Goal: Transaction & Acquisition: Purchase product/service

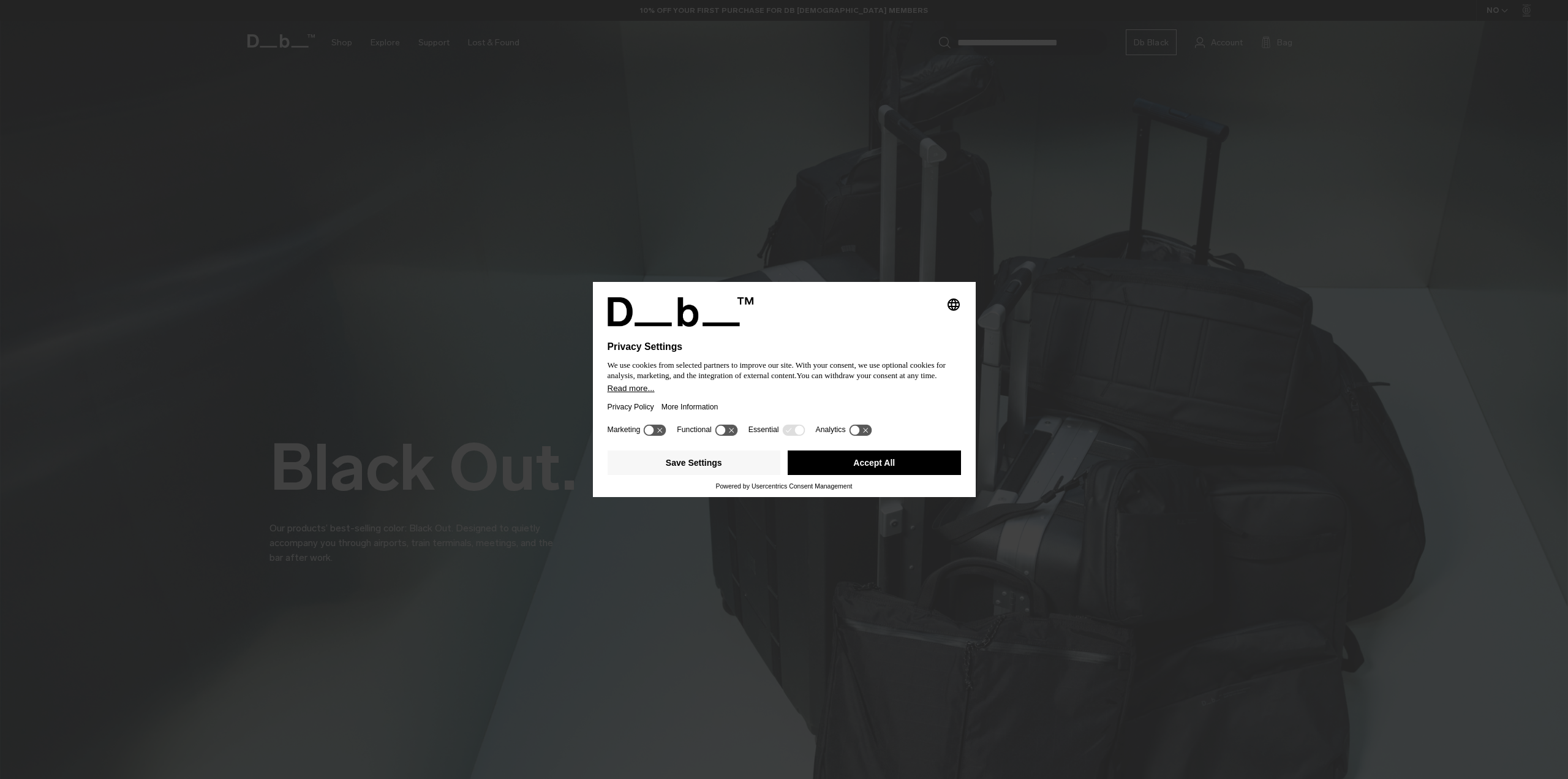
click at [927, 464] on button "Accept All" at bounding box center [874, 463] width 173 height 25
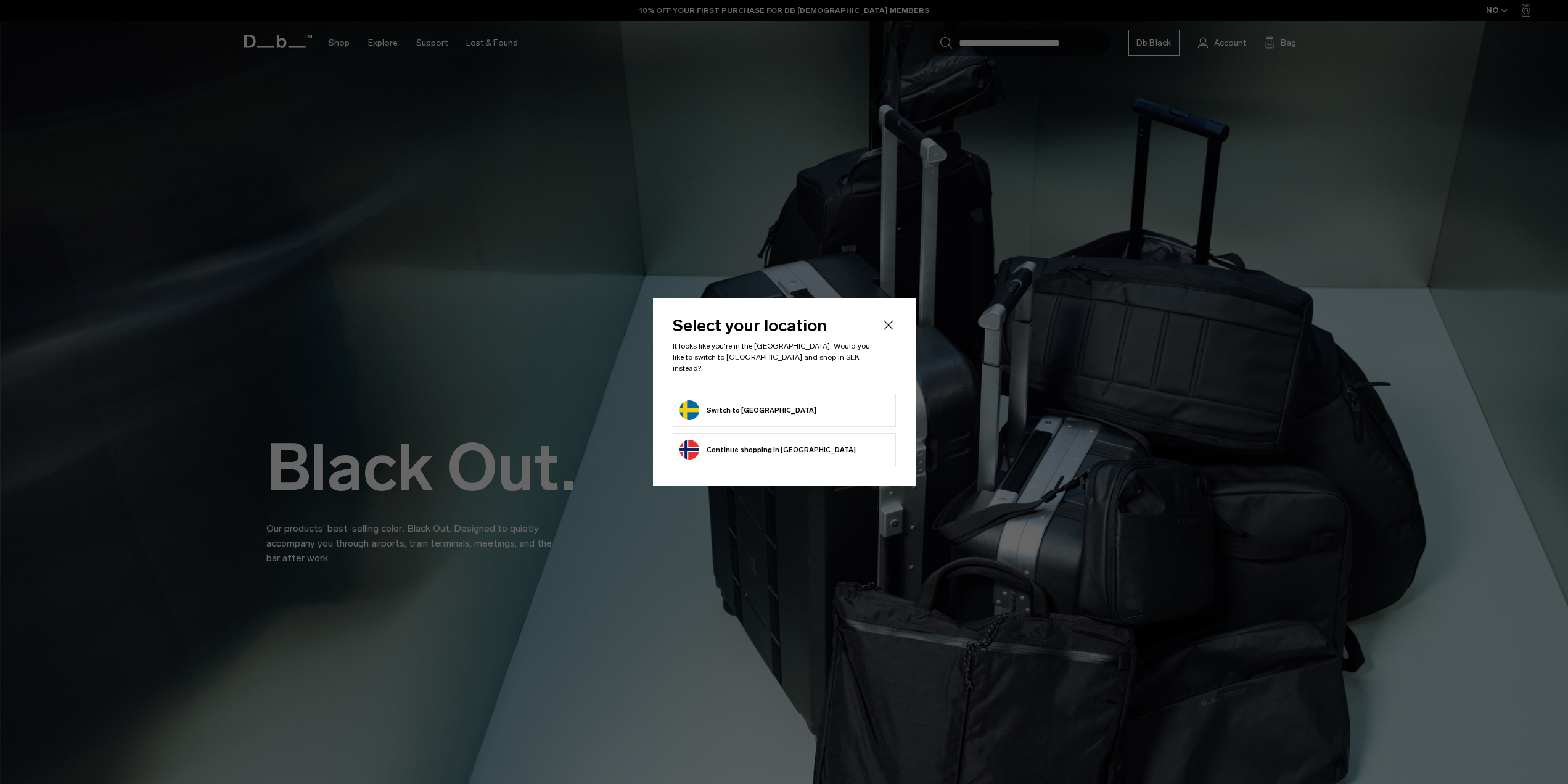
click at [820, 403] on form "Switch to Sweden" at bounding box center [784, 409] width 209 height 20
click at [744, 405] on button "Switch to Sweden" at bounding box center [747, 409] width 137 height 20
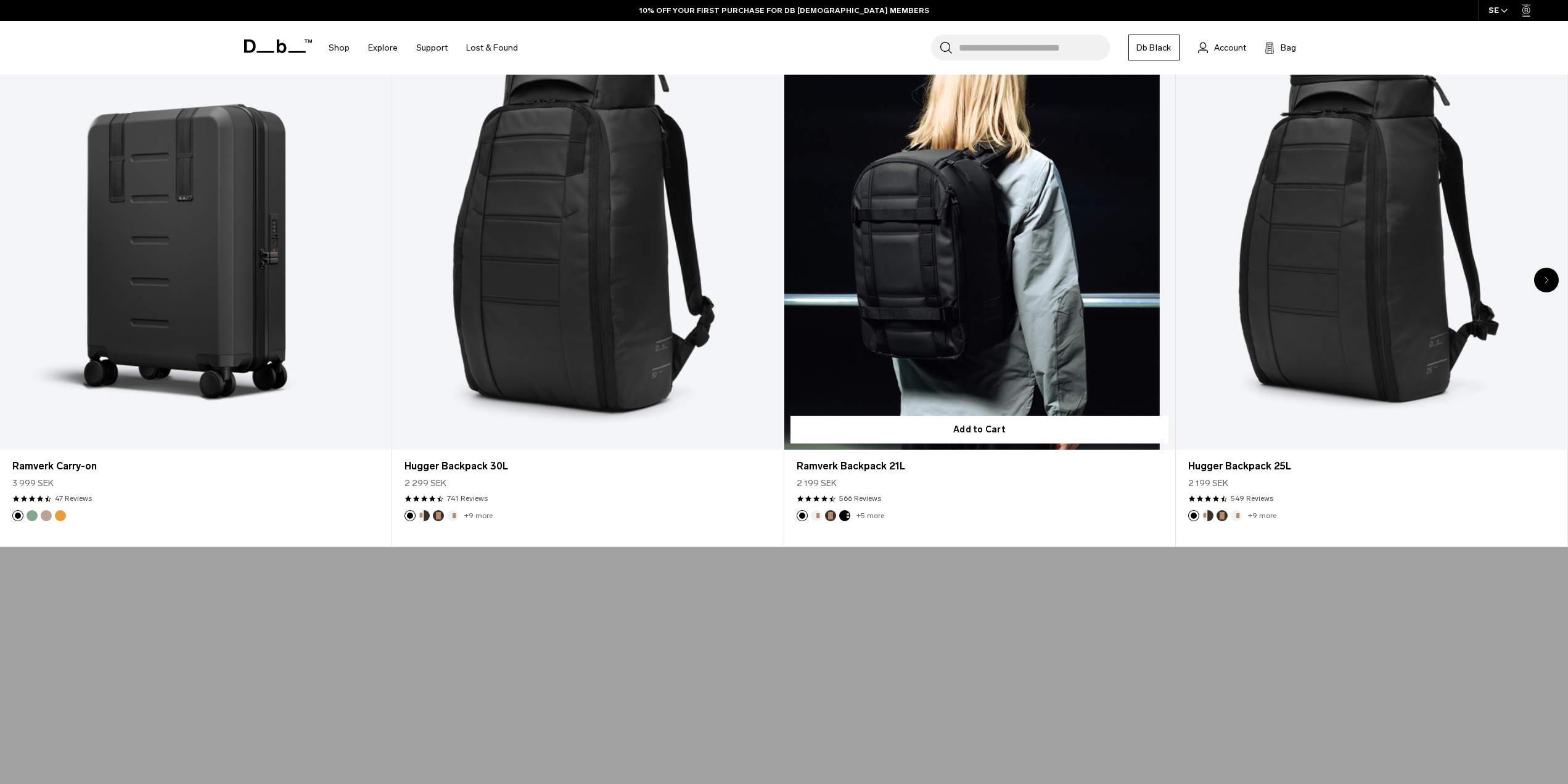
scroll to position [924, 0]
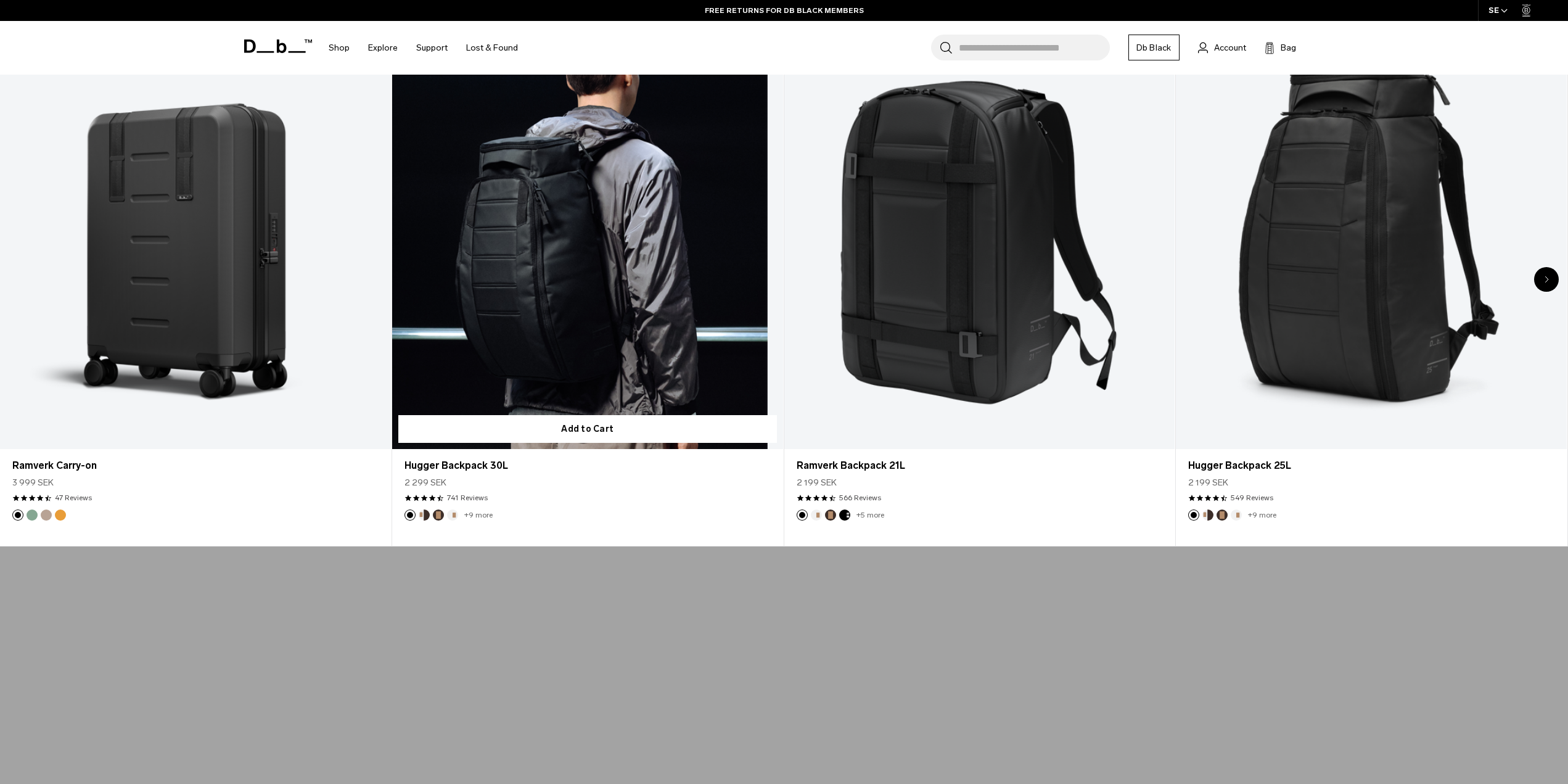
click at [507, 295] on link "Hugger Backpack 30L" at bounding box center [587, 232] width 391 height 434
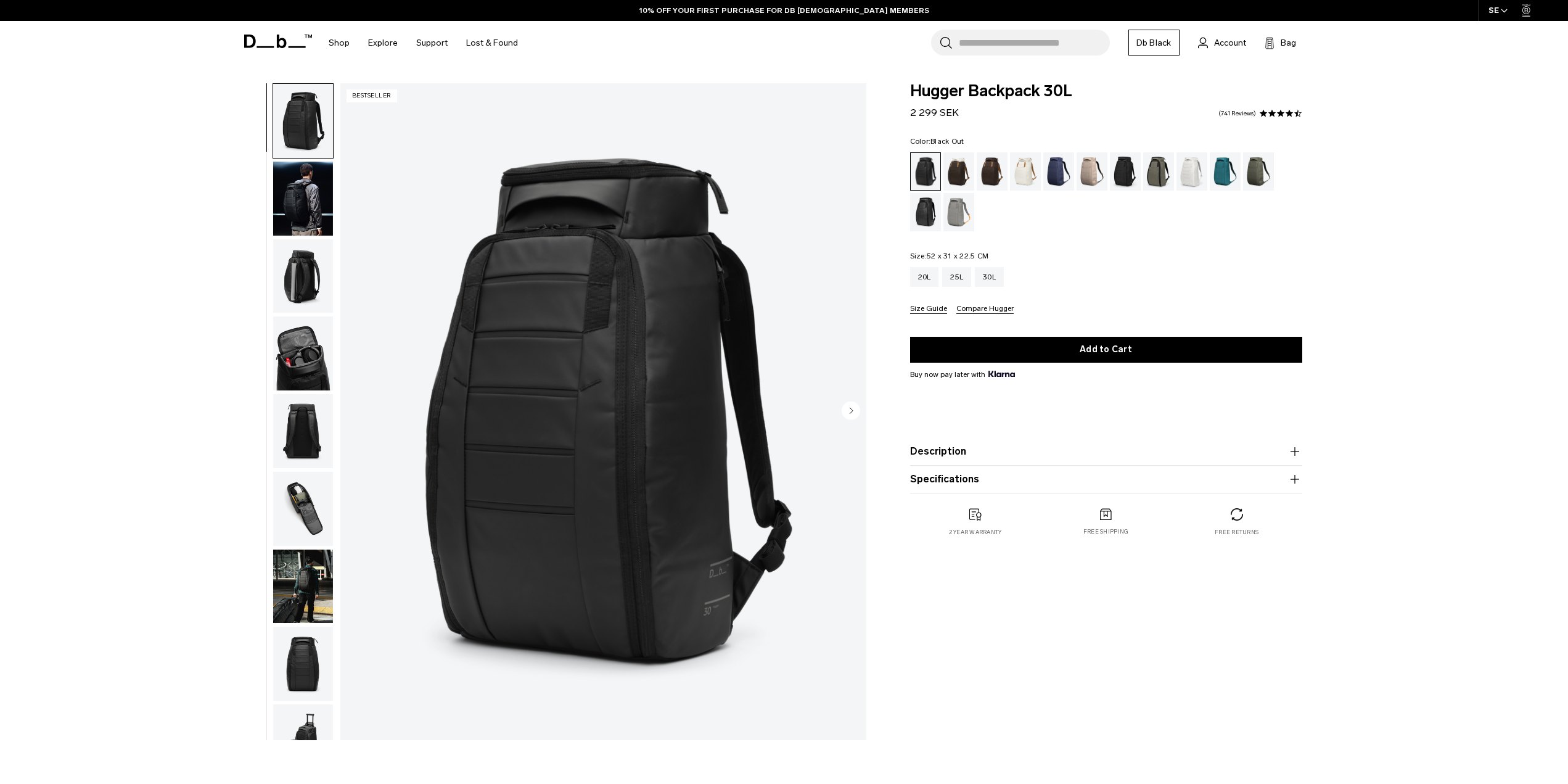
click at [301, 197] on img "button" at bounding box center [303, 198] width 60 height 74
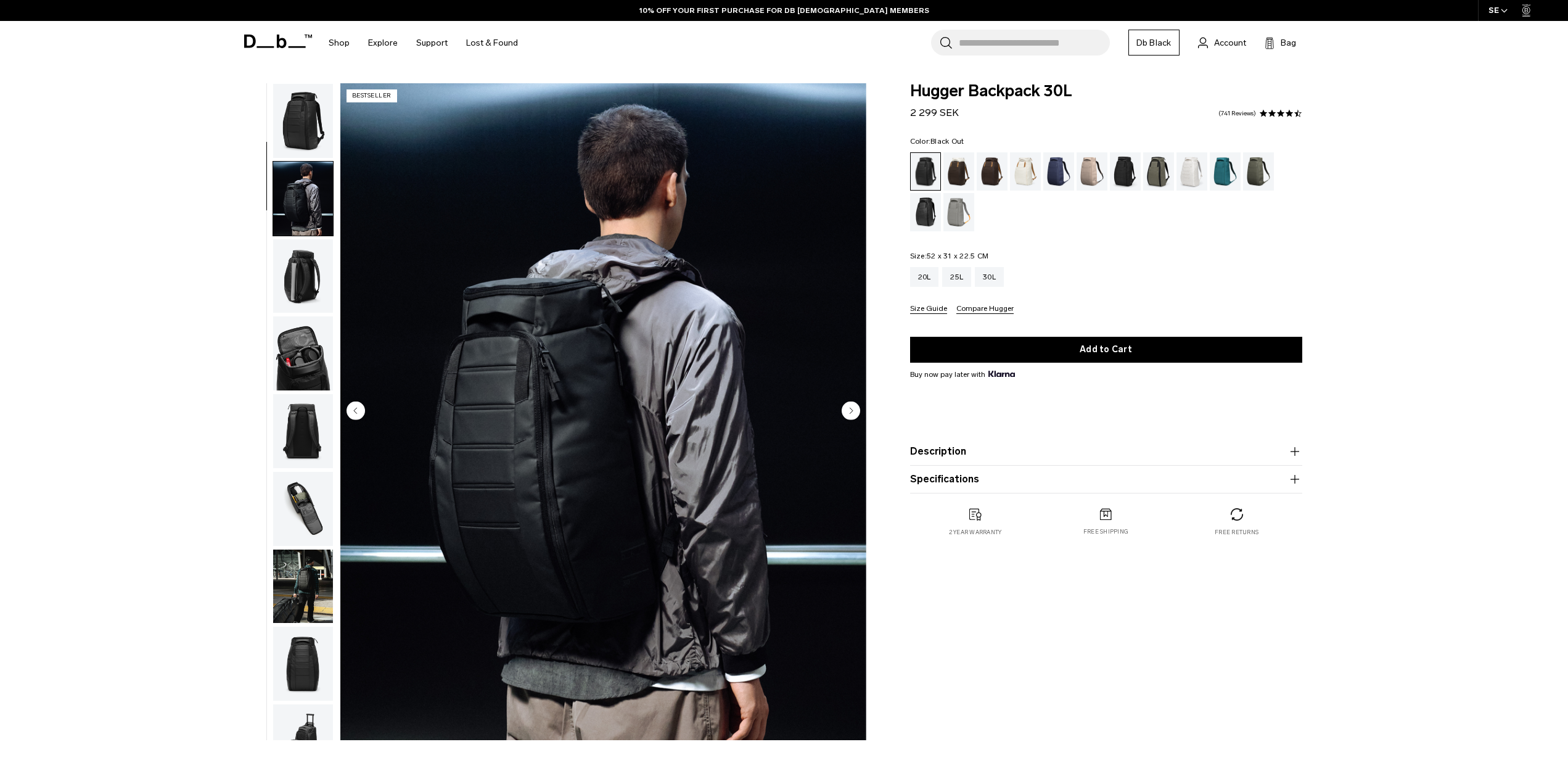
scroll to position [77, 0]
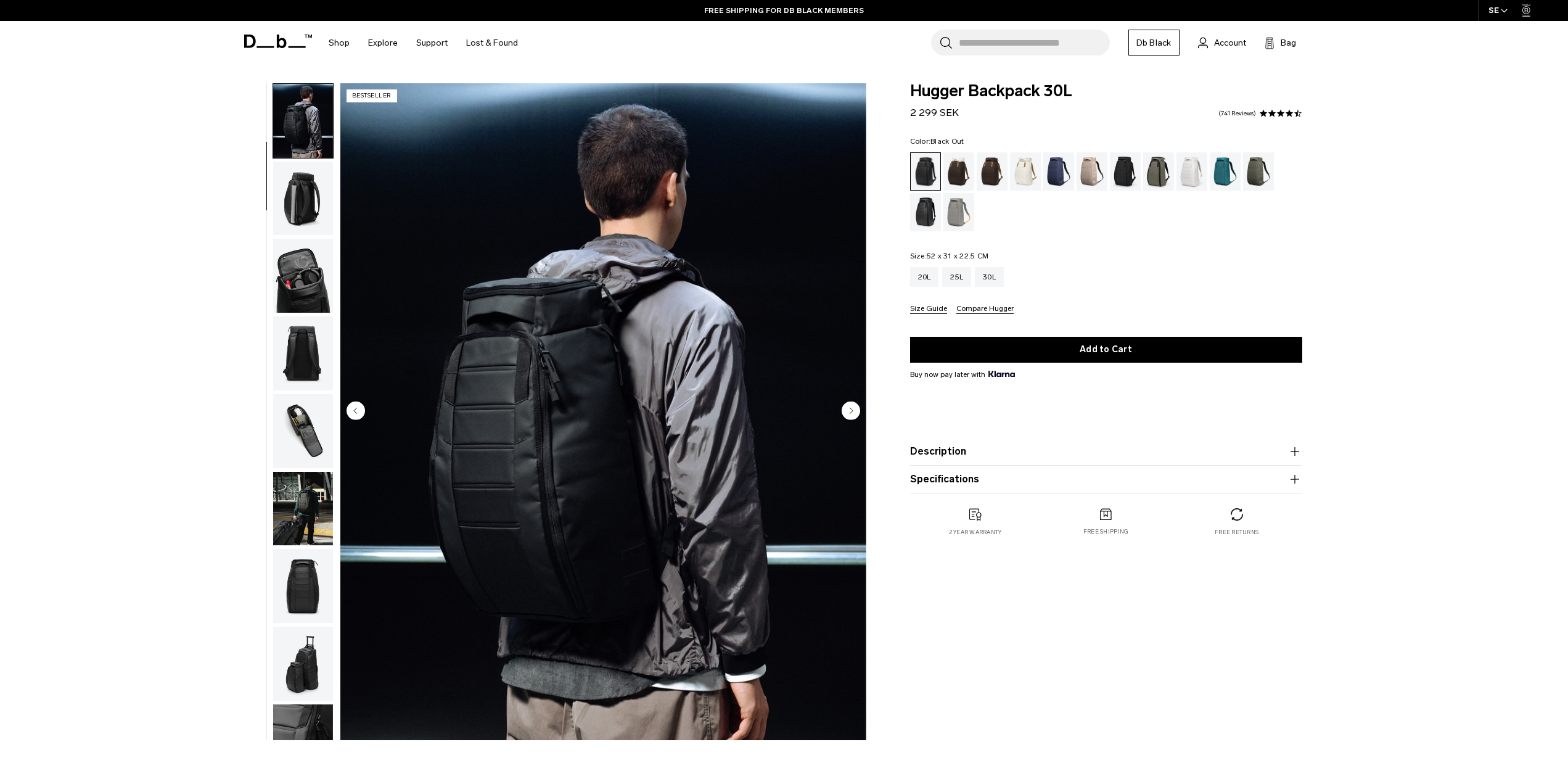
click at [297, 281] on img "button" at bounding box center [303, 275] width 60 height 74
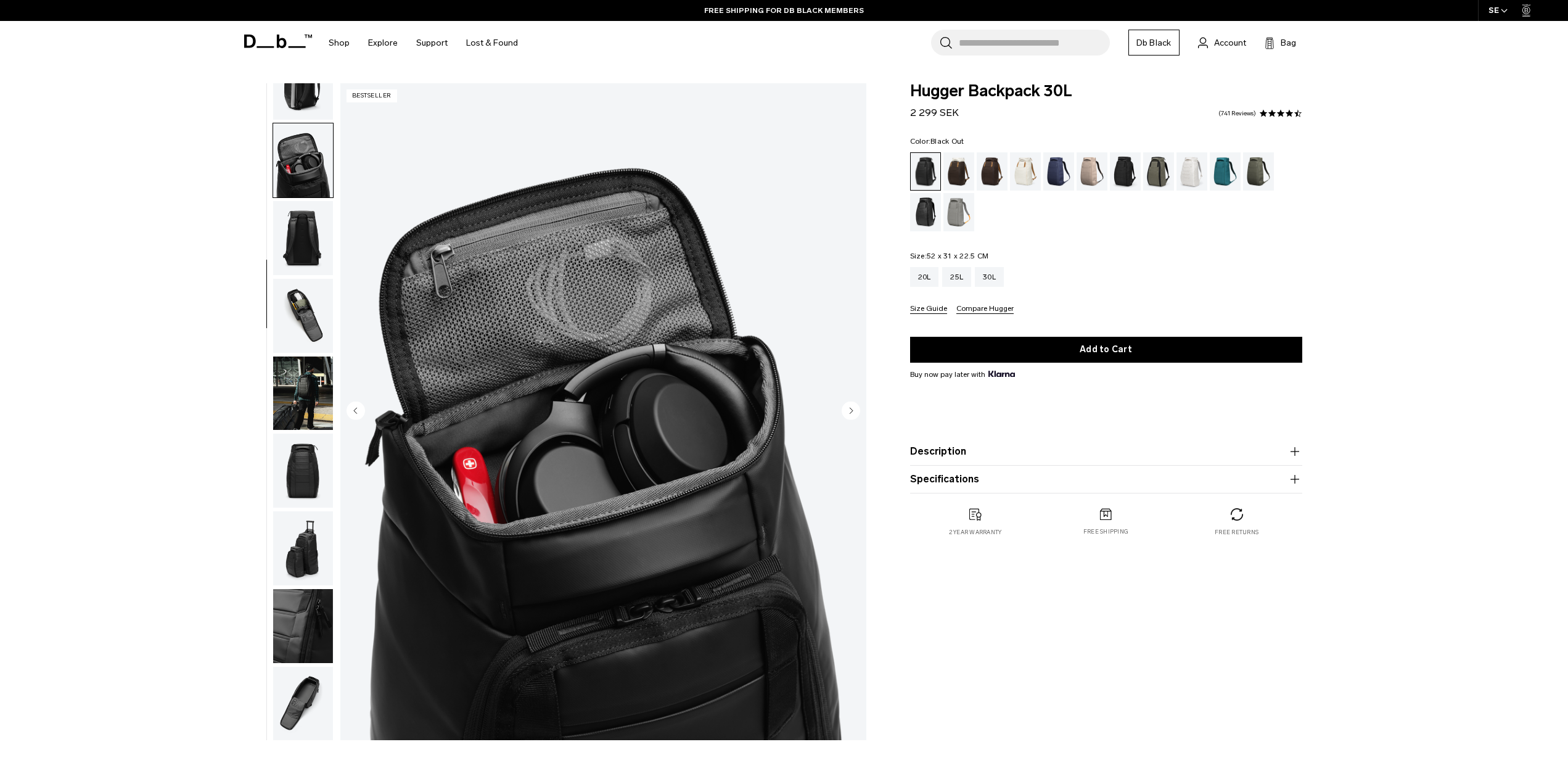
scroll to position [194, 0]
click at [311, 233] on img "button" at bounding box center [303, 237] width 60 height 74
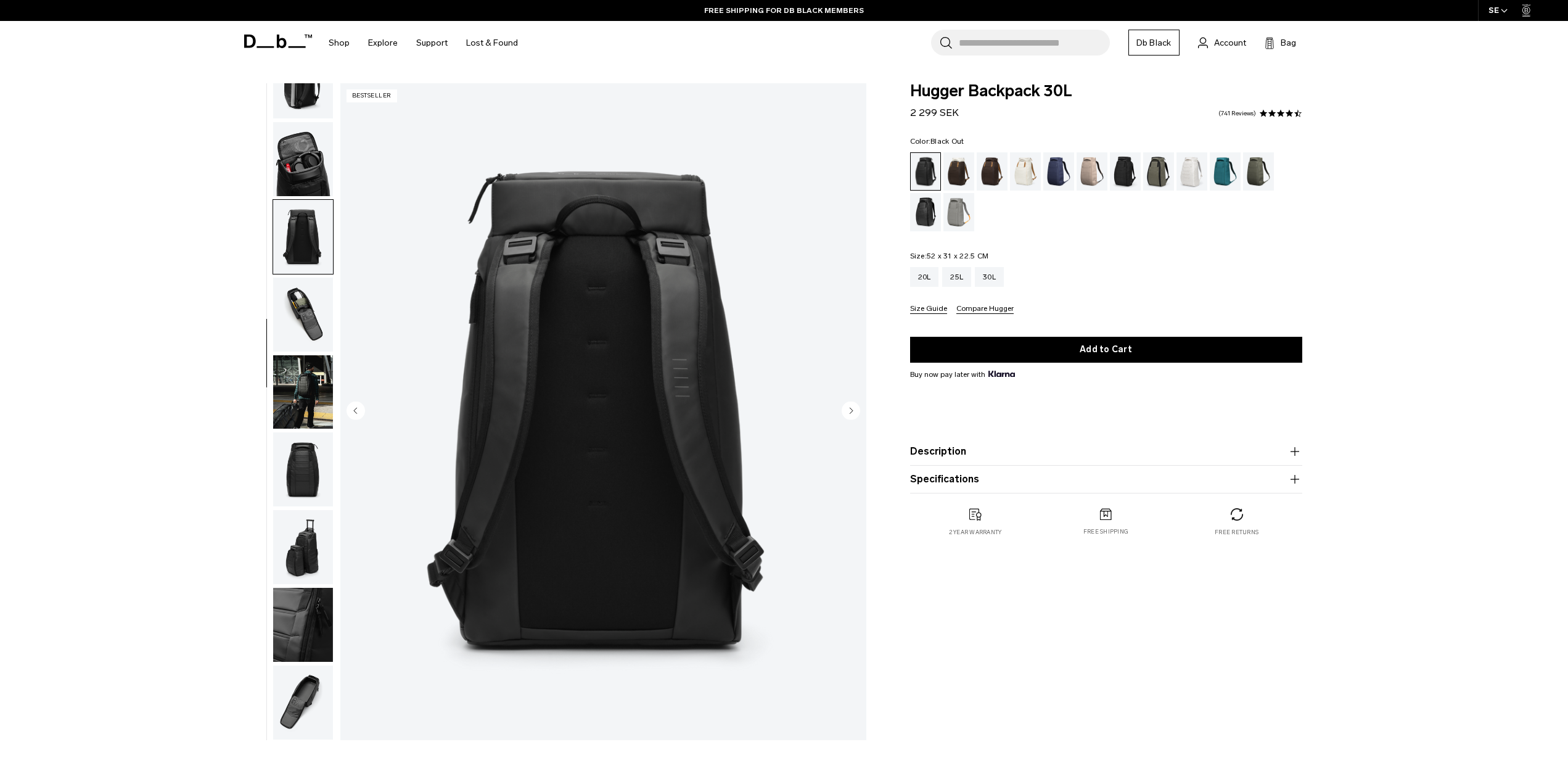
click at [311, 305] on img "button" at bounding box center [303, 314] width 60 height 74
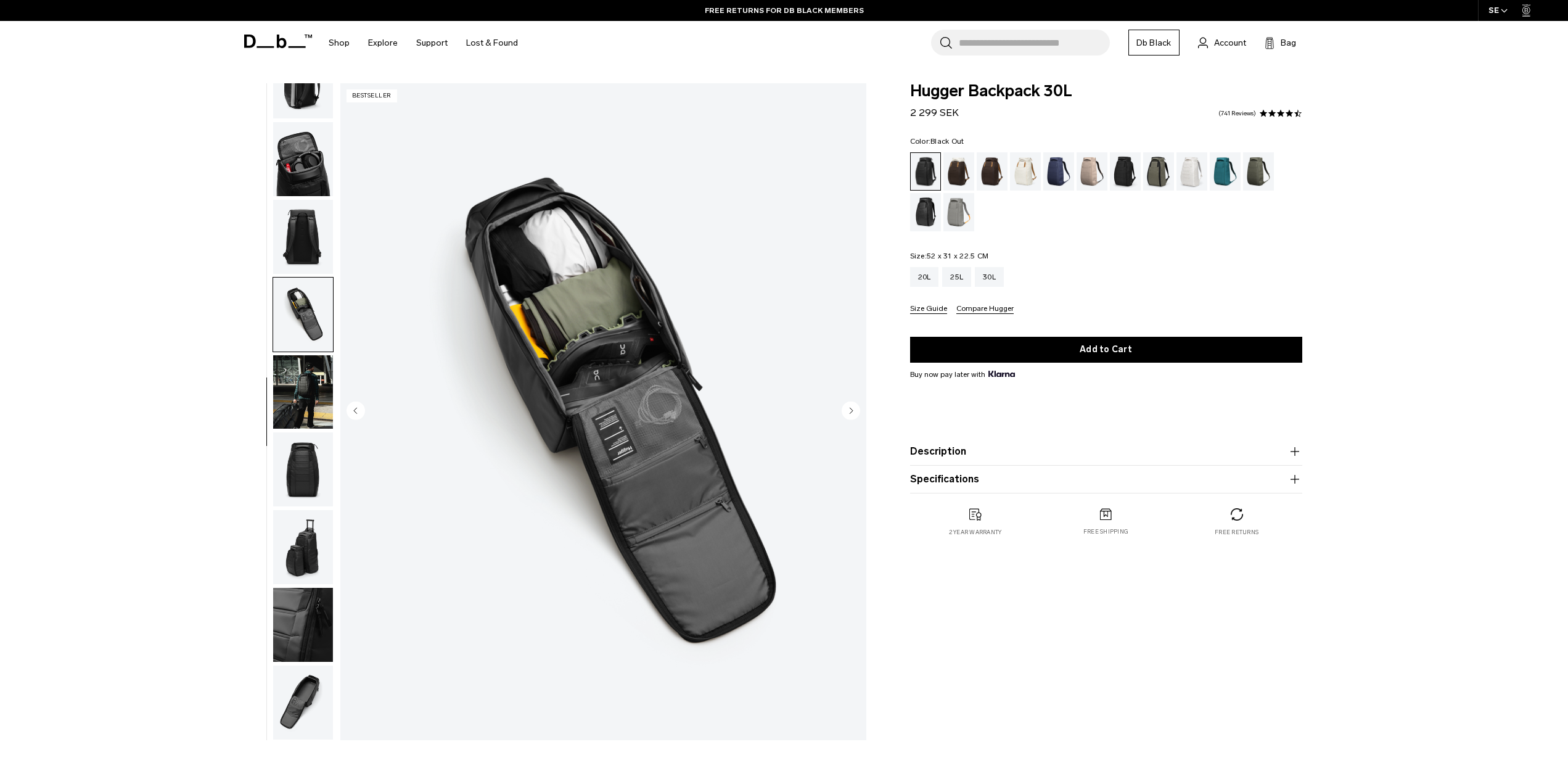
click at [323, 393] on img "button" at bounding box center [303, 392] width 60 height 74
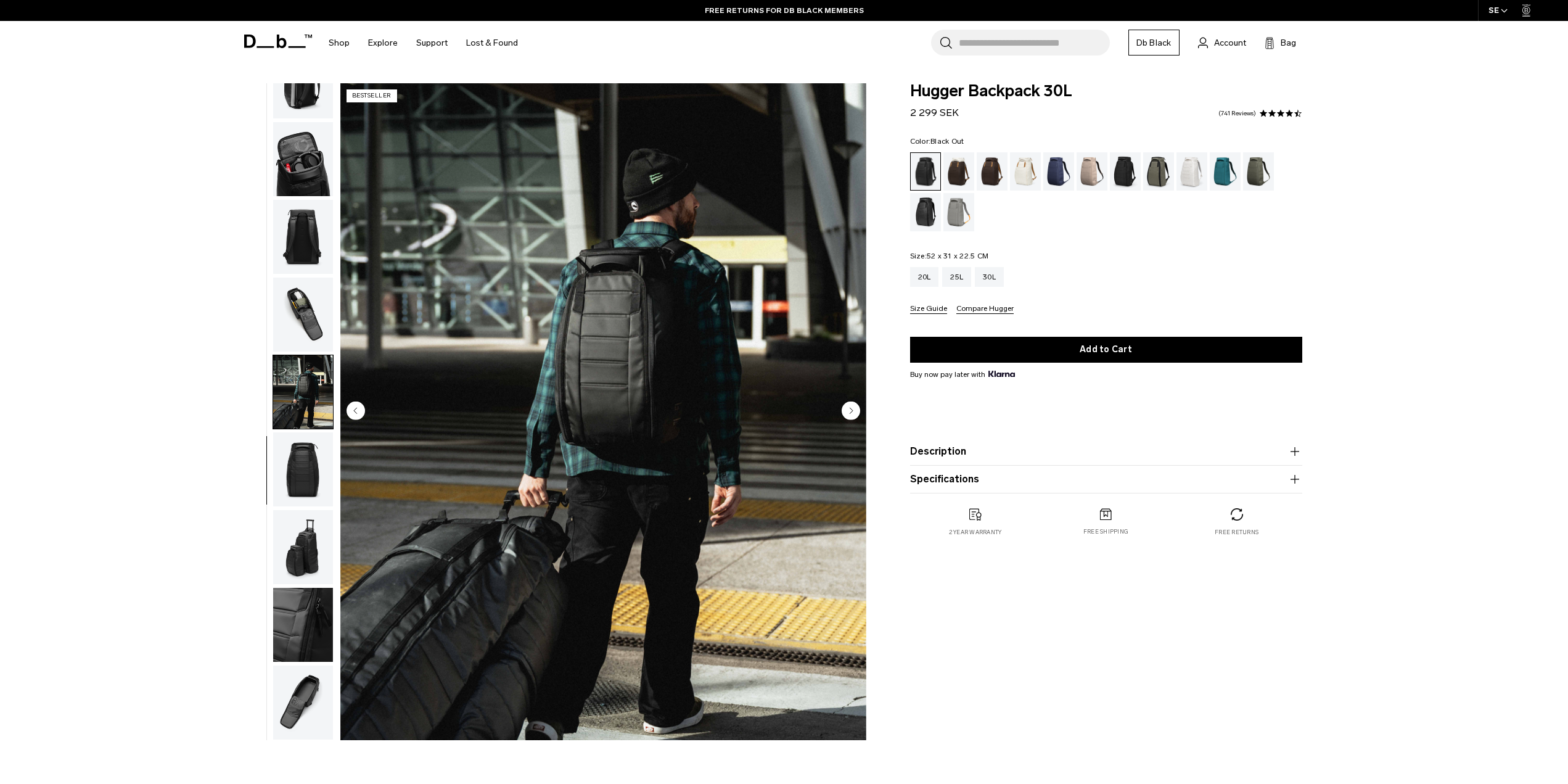
click at [311, 463] on img "button" at bounding box center [303, 469] width 60 height 74
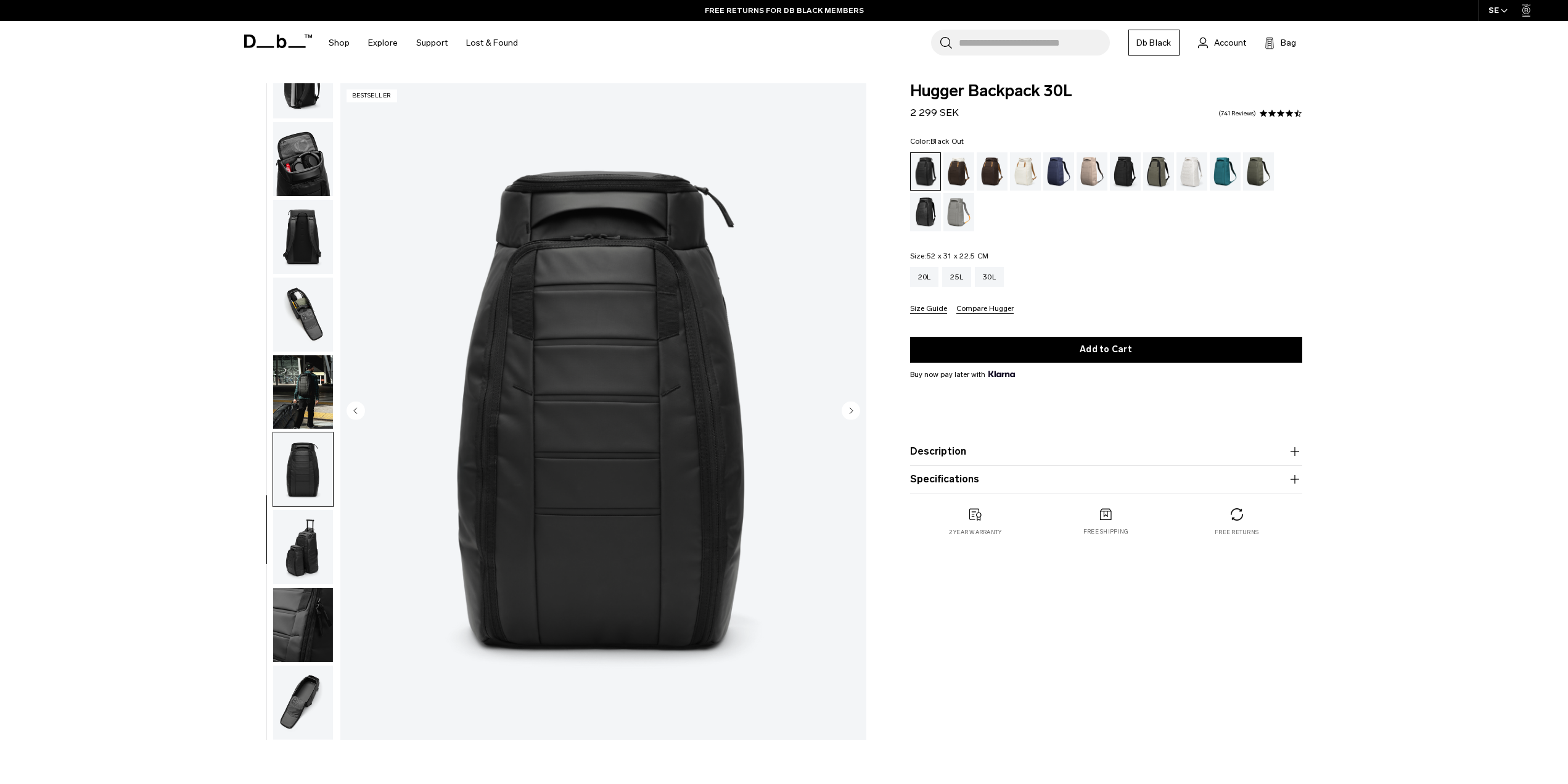
click at [287, 547] on img "button" at bounding box center [303, 547] width 60 height 74
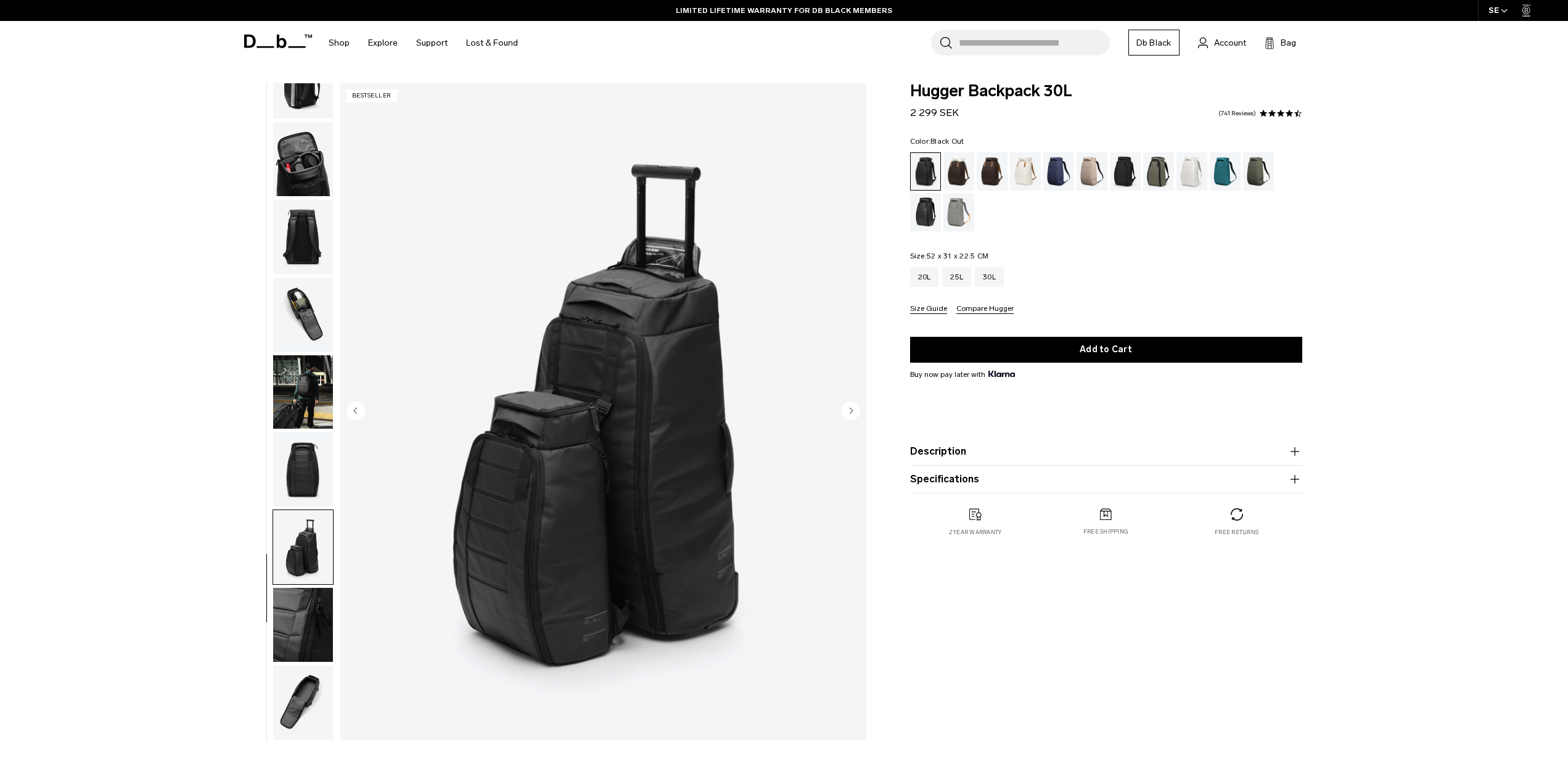
click at [297, 612] on img "button" at bounding box center [303, 625] width 60 height 74
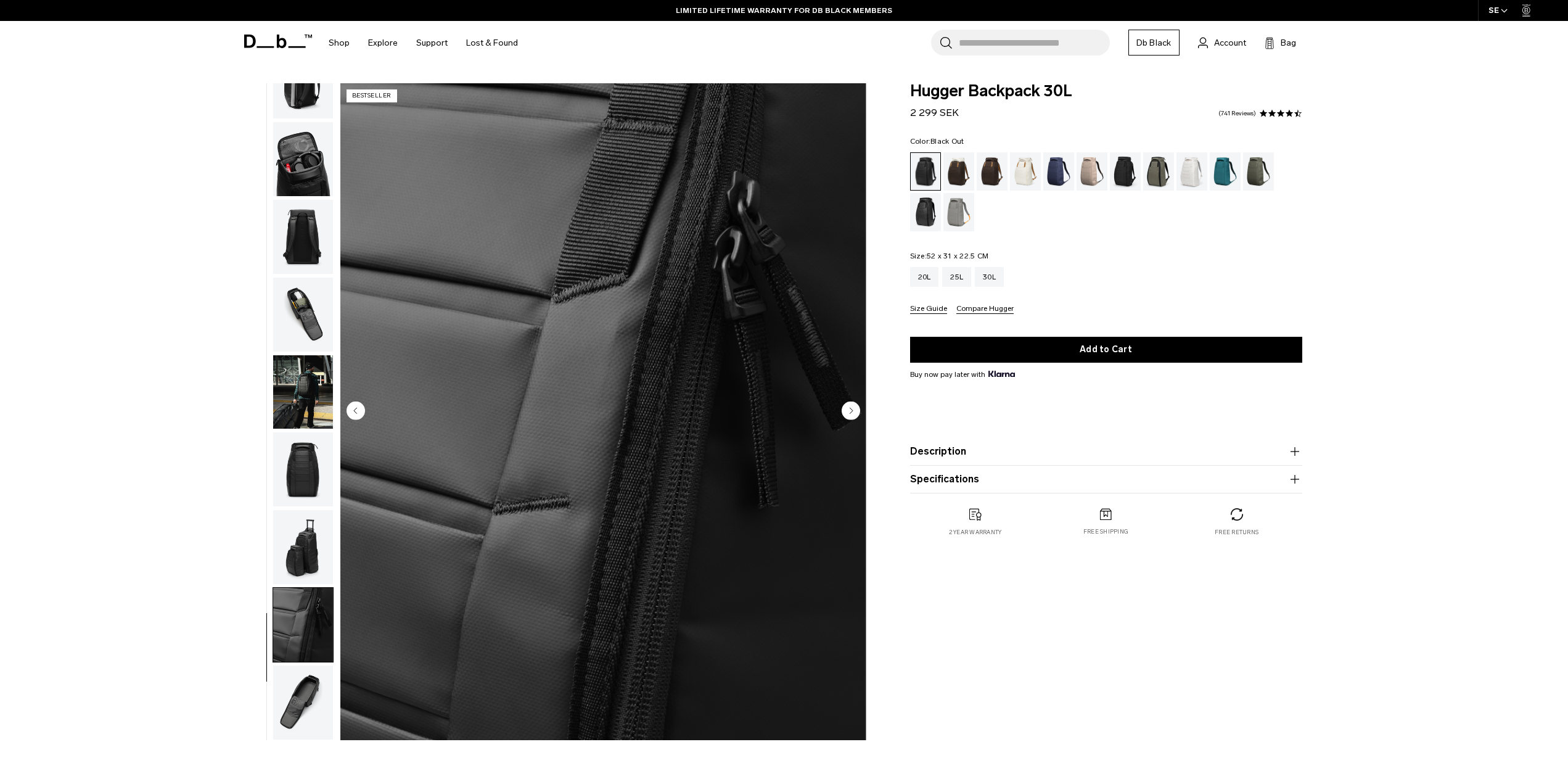
click at [316, 704] on img "button" at bounding box center [303, 702] width 60 height 74
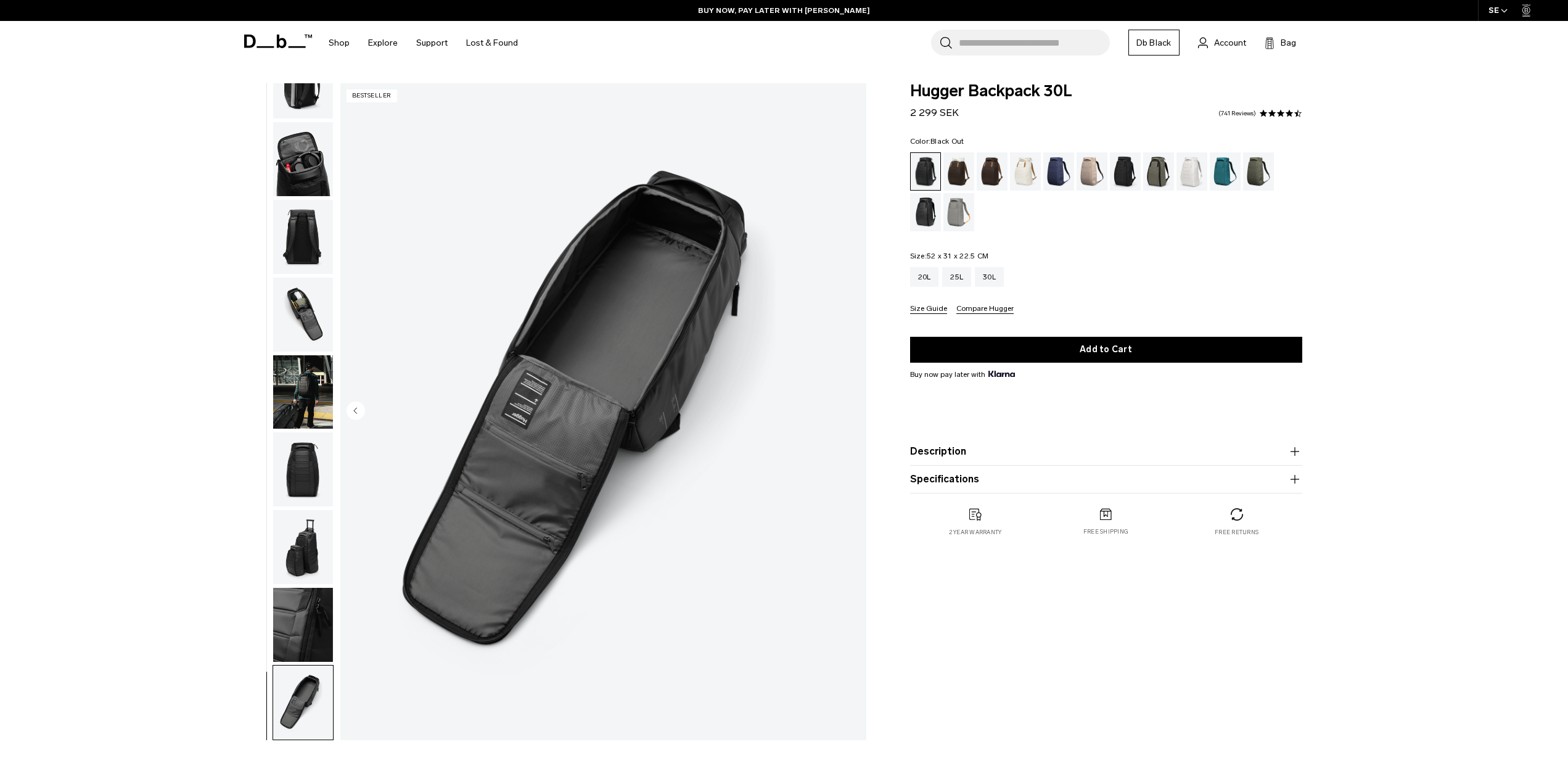
drag, startPoint x: 505, startPoint y: 157, endPoint x: 39, endPoint y: 185, distance: 466.8
click at [39, 185] on div "**********" at bounding box center [784, 415] width 1568 height 663
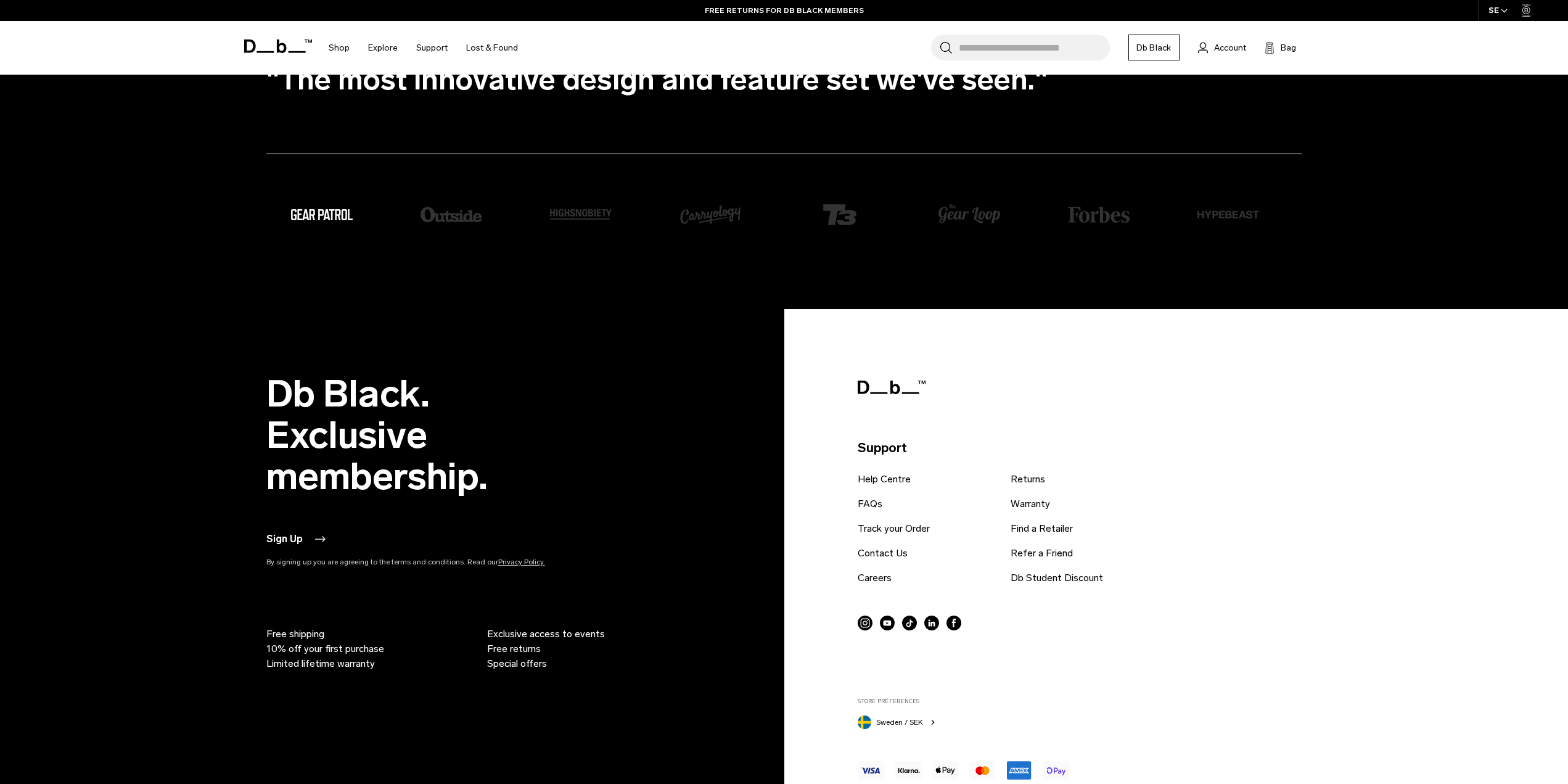
scroll to position [4552, 0]
